Goal: Information Seeking & Learning: Learn about a topic

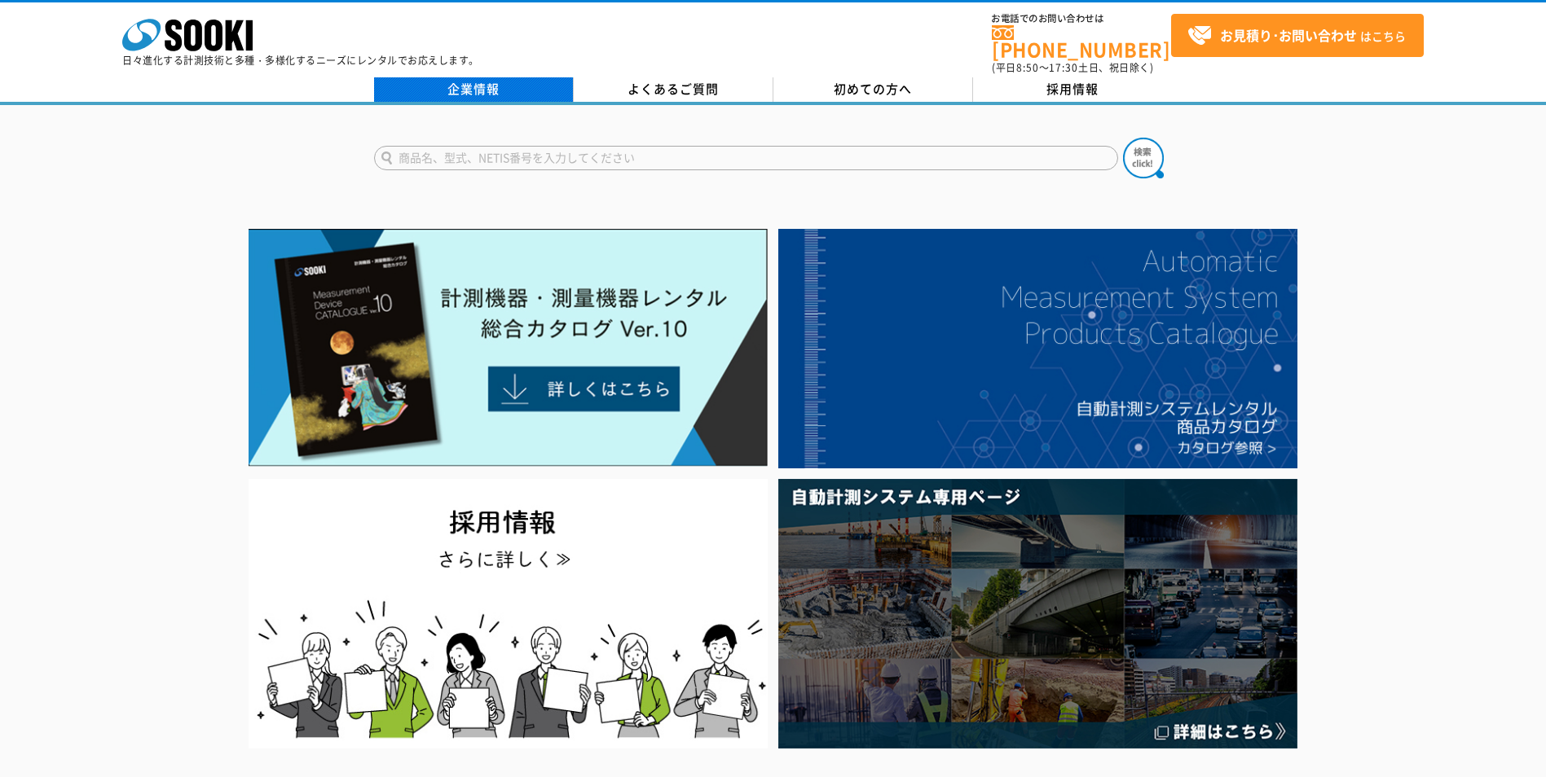
click at [469, 77] on link "企業情報" at bounding box center [474, 89] width 200 height 24
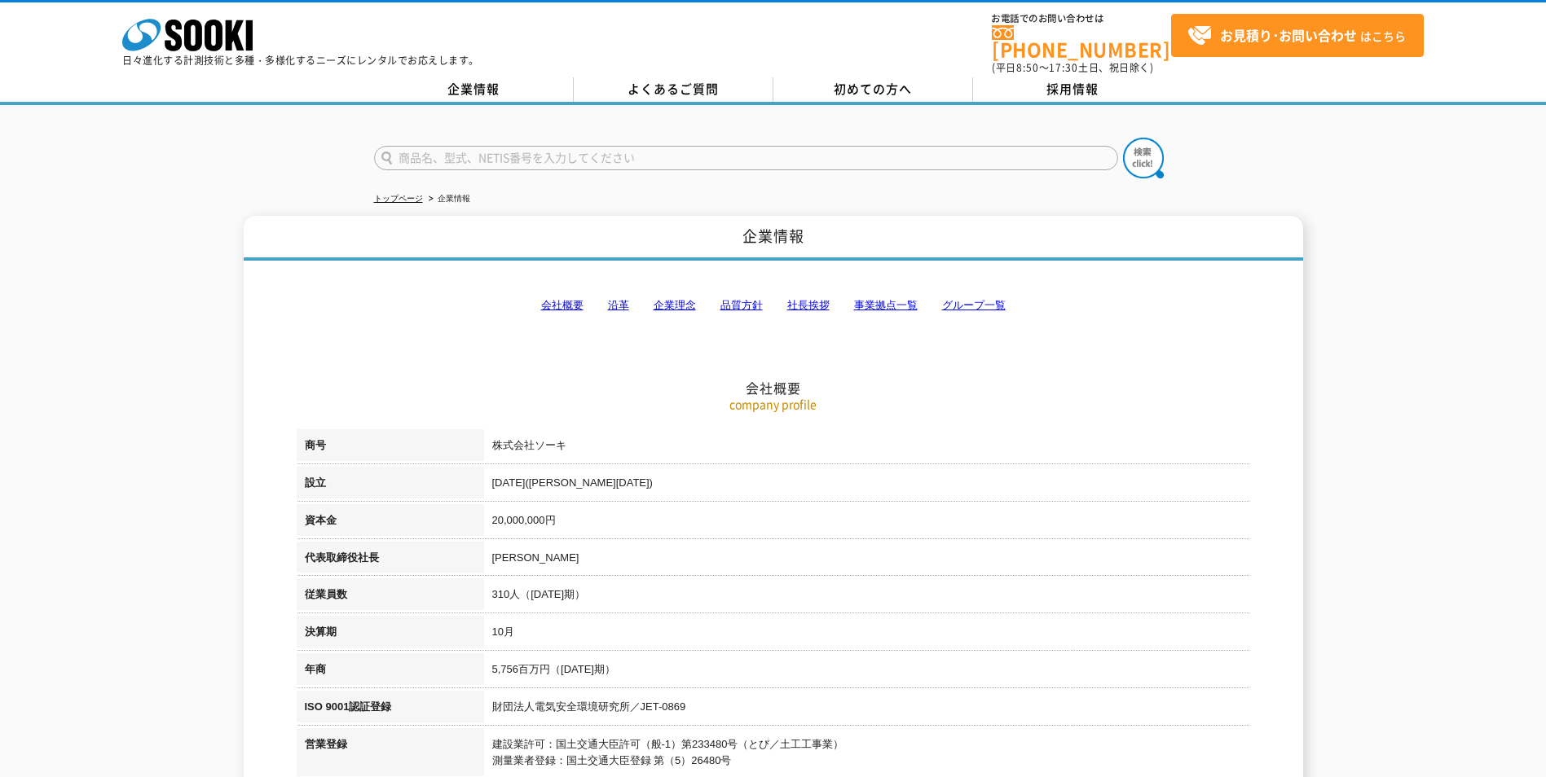
click at [822, 299] on link "社長挨拶" at bounding box center [808, 305] width 42 height 12
click at [569, 299] on link "会社概要" at bounding box center [562, 305] width 42 height 12
click at [466, 83] on link "企業情報" at bounding box center [474, 89] width 200 height 24
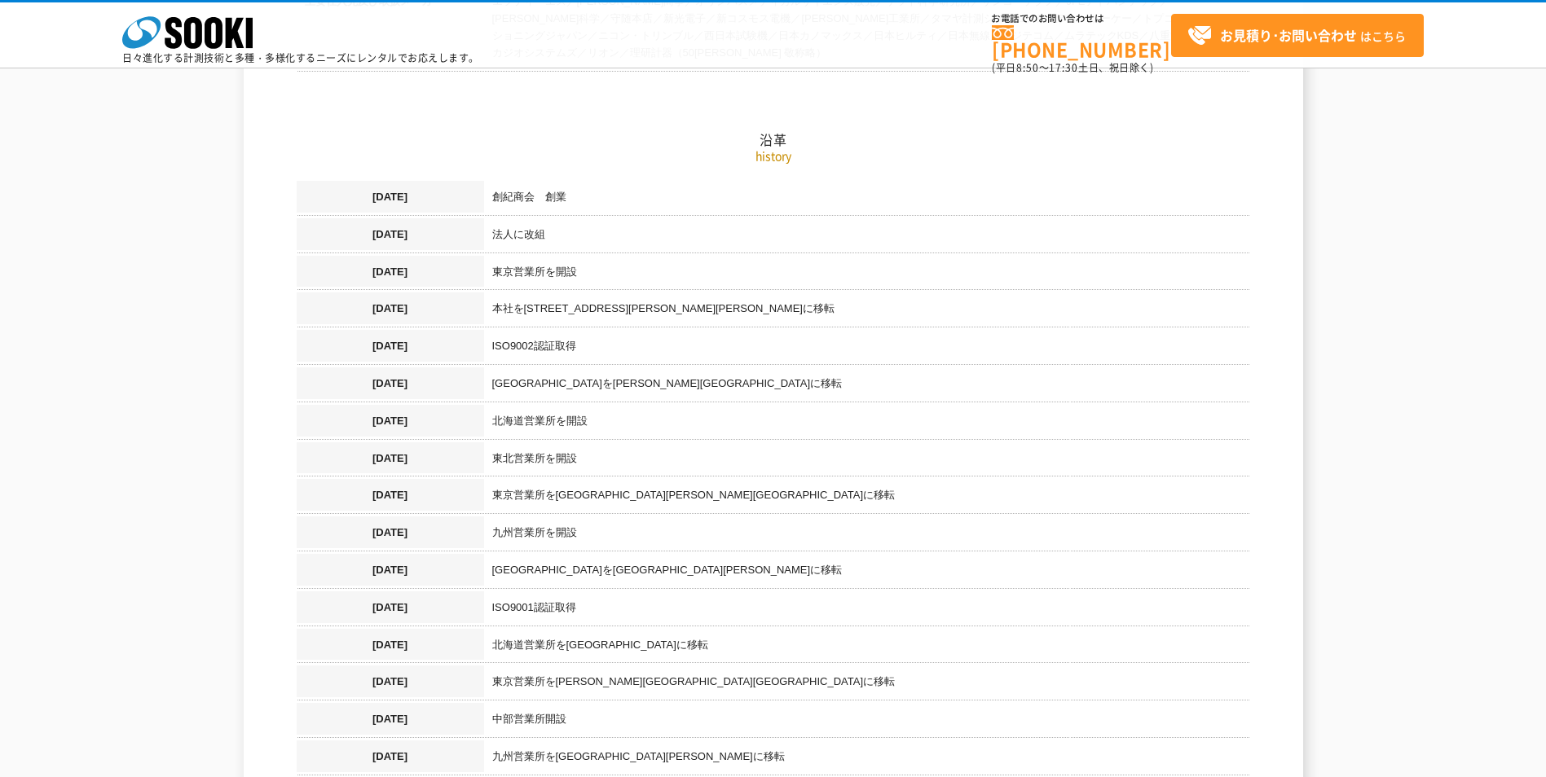
scroll to position [815, 0]
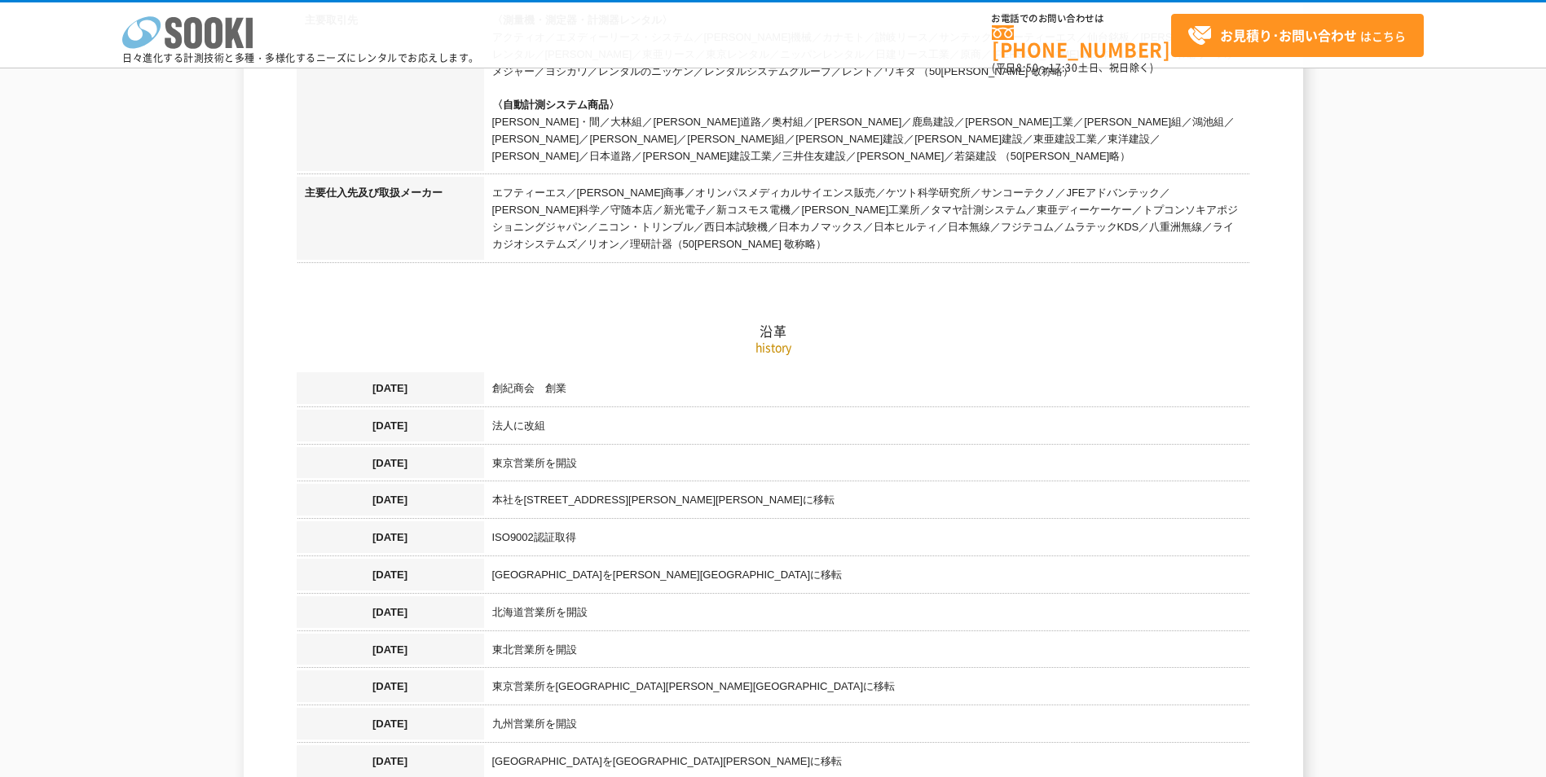
click at [227, 36] on polygon at bounding box center [235, 33] width 19 height 30
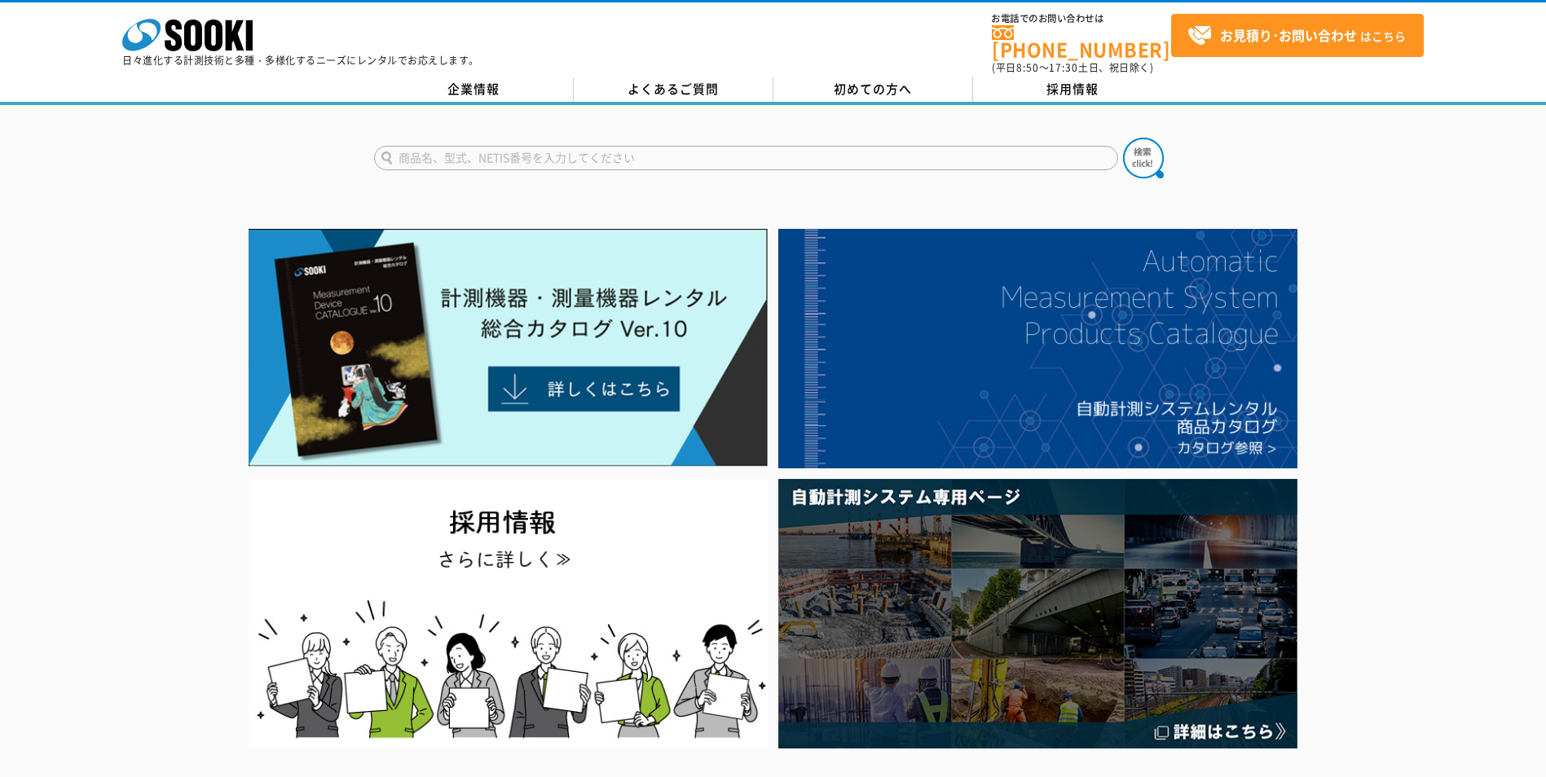
click at [1382, 339] on div at bounding box center [773, 488] width 1546 height 531
click at [496, 80] on link "企業情報" at bounding box center [474, 89] width 200 height 24
click at [434, 79] on link "企業情報" at bounding box center [474, 89] width 200 height 24
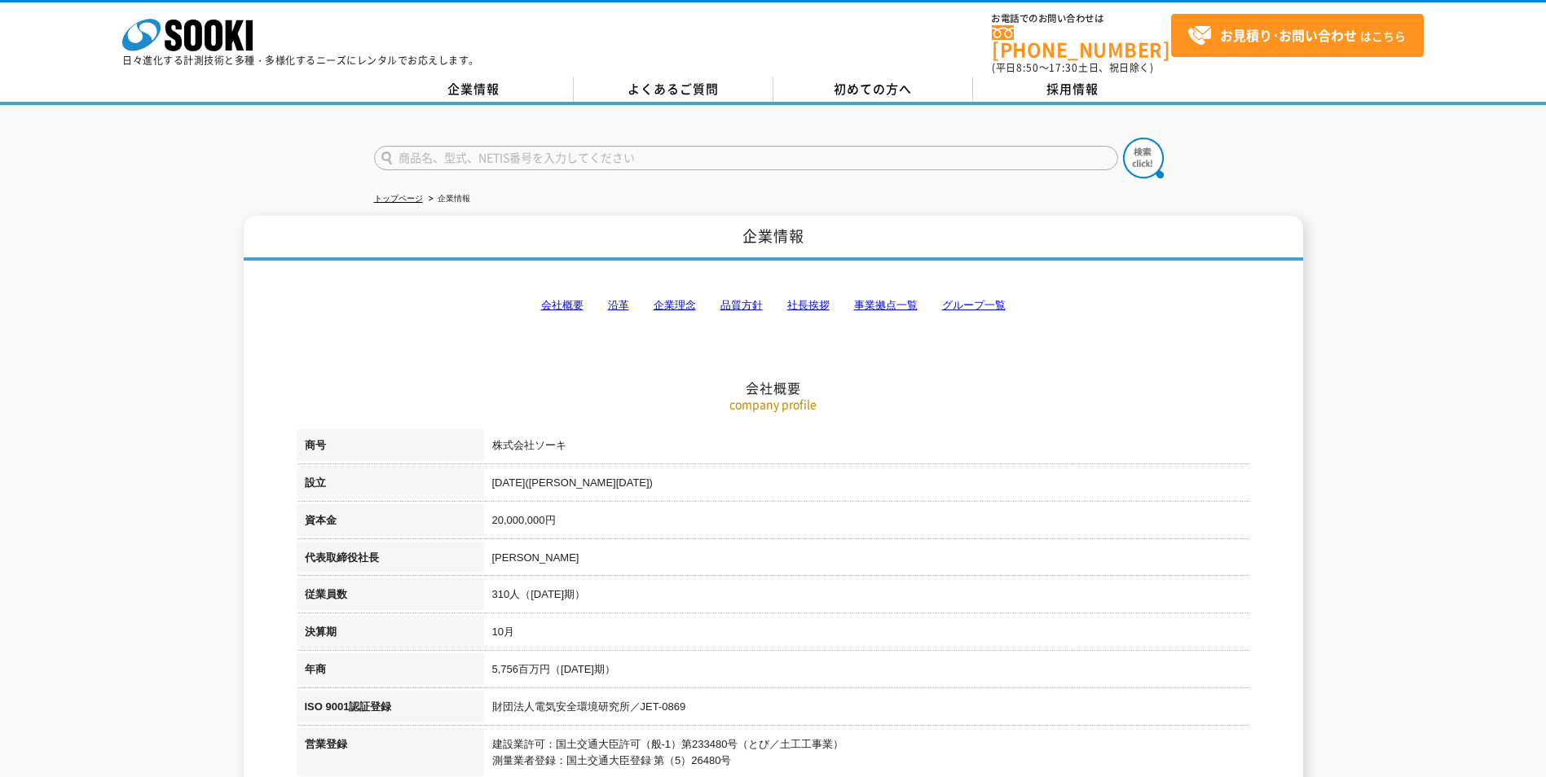
click at [429, 328] on h2 "会社概要" at bounding box center [774, 307] width 954 height 180
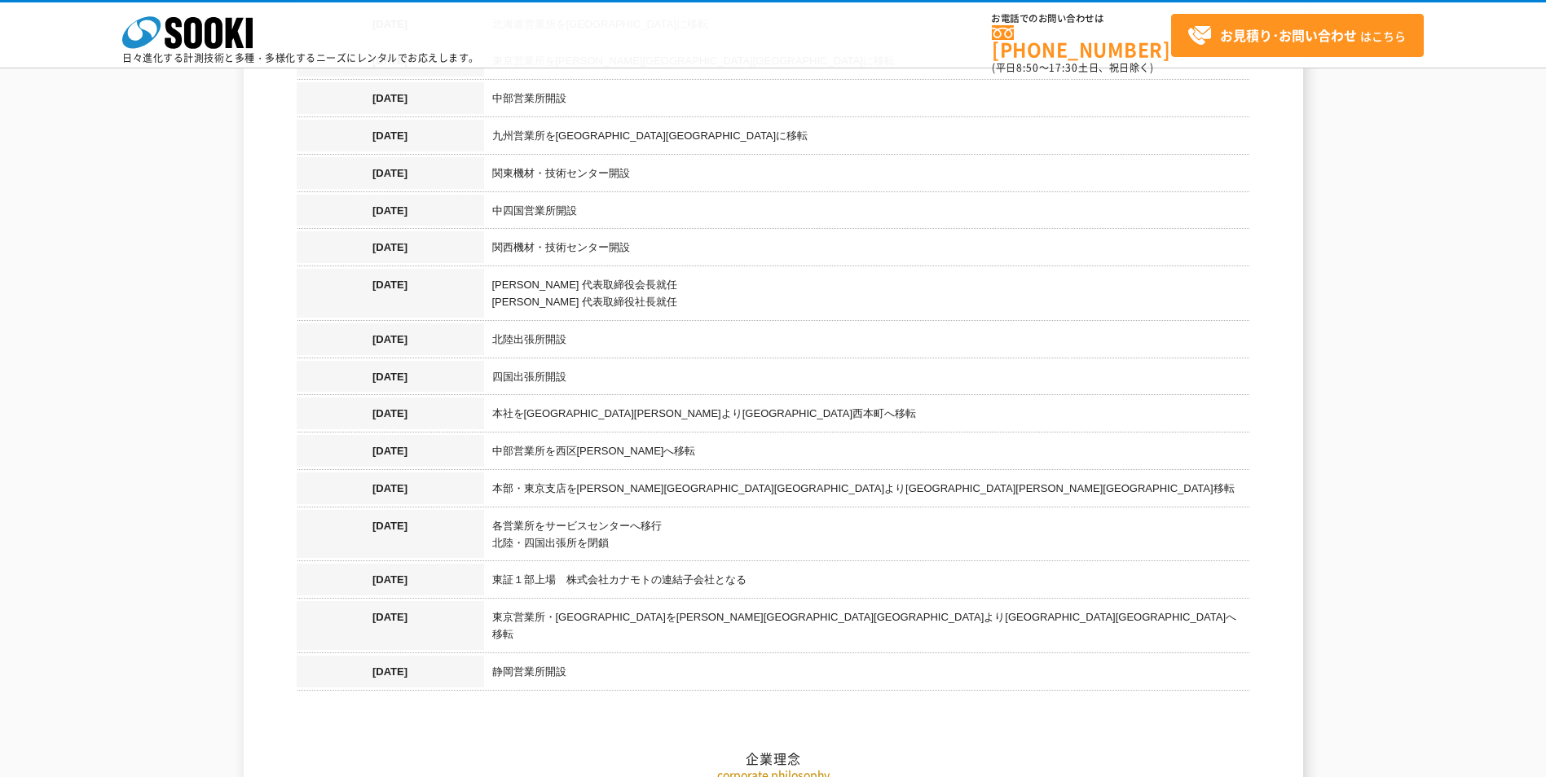
scroll to position [1793, 0]
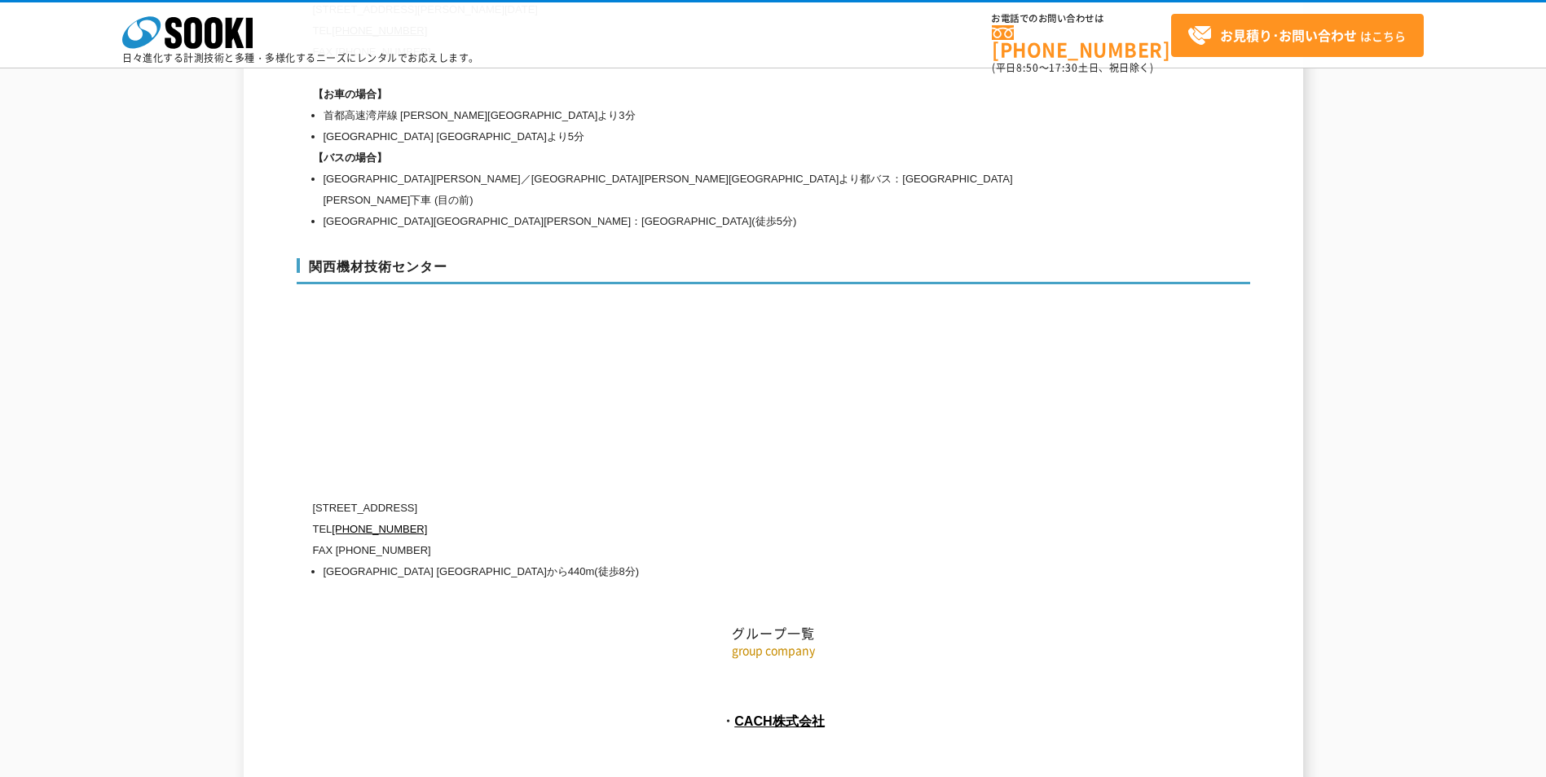
scroll to position [7288, 0]
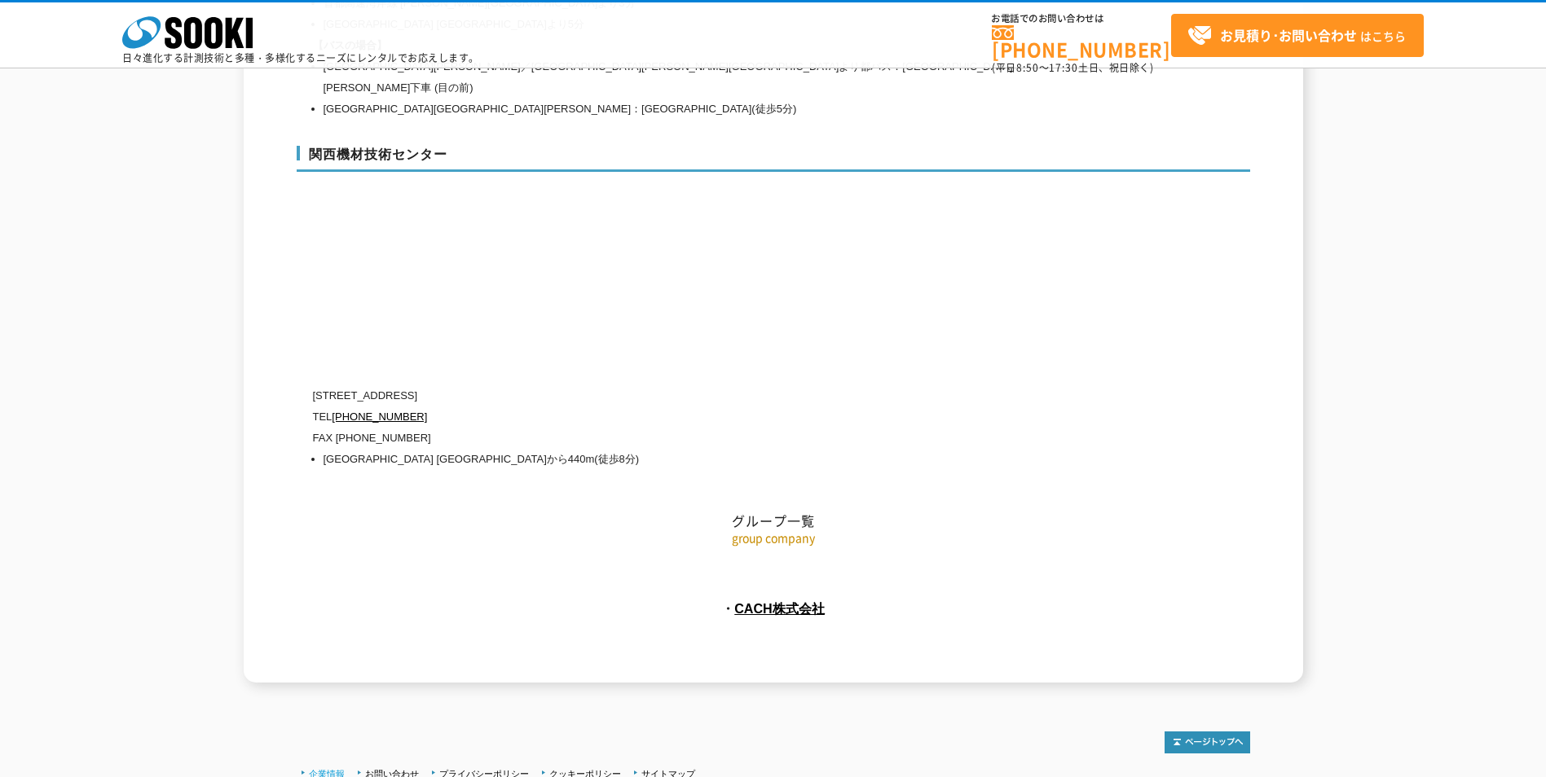
click at [340, 769] on link "企業情報" at bounding box center [327, 774] width 36 height 10
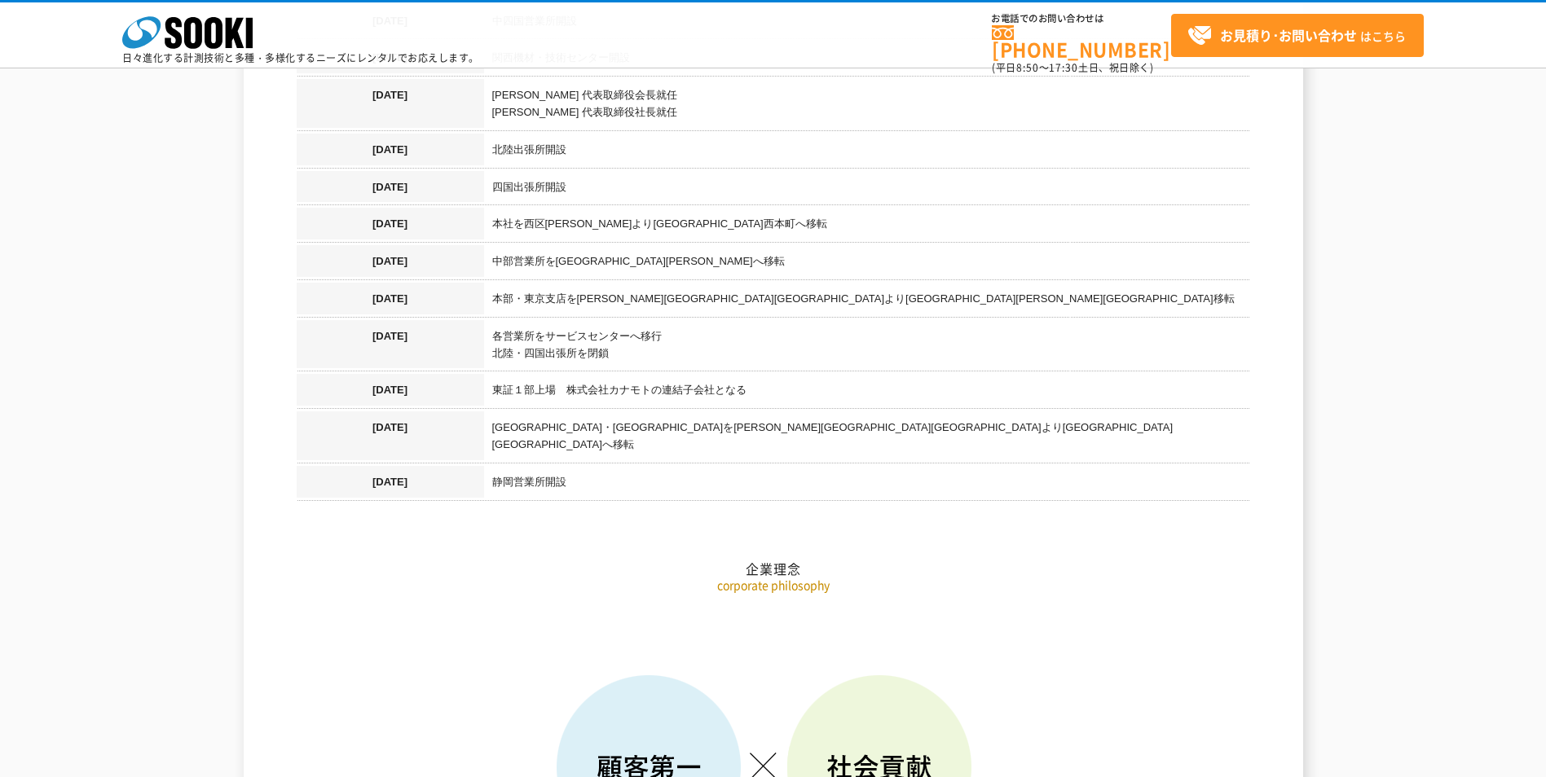
scroll to position [1956, 0]
